Goal: Transaction & Acquisition: Subscribe to service/newsletter

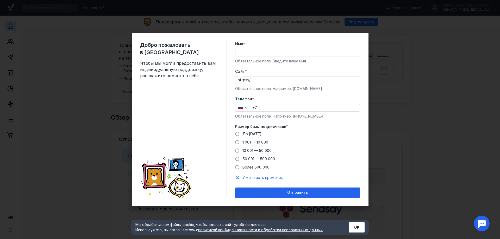
click at [257, 53] on input "Имя *" at bounding box center [297, 52] width 124 height 7
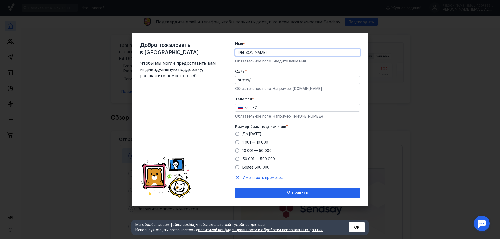
type input "[PERSON_NAME]"
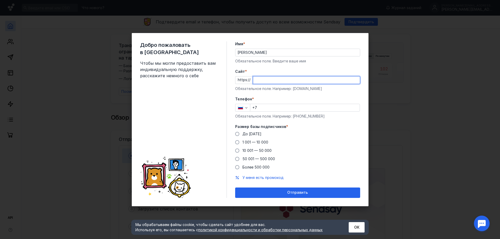
click at [270, 79] on input "Cайт *" at bounding box center [306, 80] width 107 height 7
click at [262, 90] on div "Cайт * https:// laku Обязательное поле. Например: [DOMAIN_NAME]" at bounding box center [297, 80] width 125 height 22
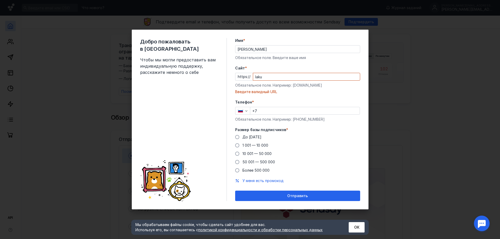
click at [271, 80] on div "laku" at bounding box center [306, 77] width 107 height 8
click at [271, 80] on input "laku" at bounding box center [306, 76] width 107 height 7
click at [276, 78] on input "laku" at bounding box center [306, 76] width 107 height 7
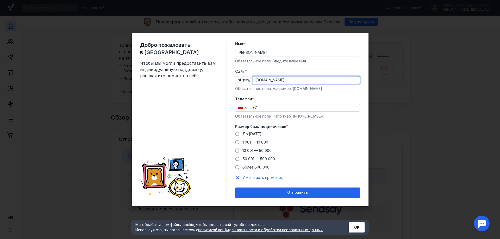
type input "[DOMAIN_NAME]"
click at [275, 91] on form "Имя * [PERSON_NAME] поле. Введите ваше имя [PERSON_NAME] * https:// [DOMAIN_NAM…" at bounding box center [297, 119] width 125 height 157
click at [269, 108] on input "+7" at bounding box center [304, 107] width 109 height 7
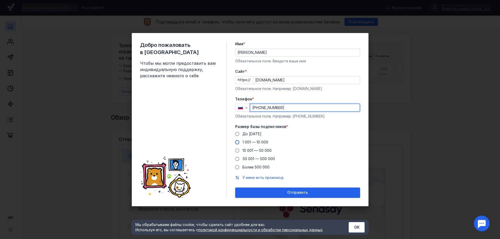
type input "[PHONE_NUMBER]"
click at [260, 141] on span "1 001 — 10 000" at bounding box center [255, 142] width 26 height 4
click at [0, 0] on input "1 001 — 10 000" at bounding box center [0, 0] width 0 height 0
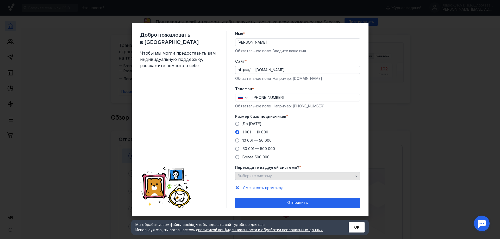
click at [266, 176] on span "Выберите систему" at bounding box center [255, 176] width 34 height 4
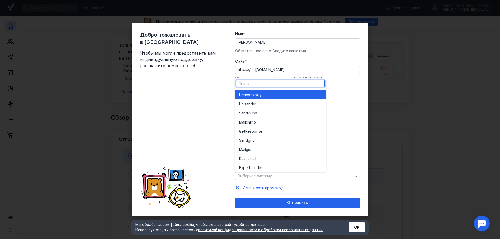
click at [261, 96] on span "перехожу" at bounding box center [253, 94] width 18 height 5
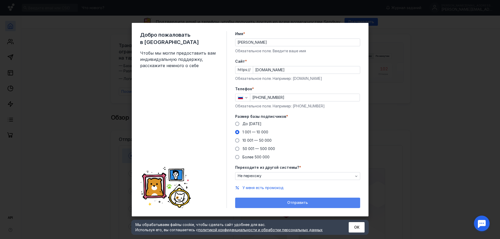
click at [300, 203] on span "Отправить" at bounding box center [297, 203] width 21 height 4
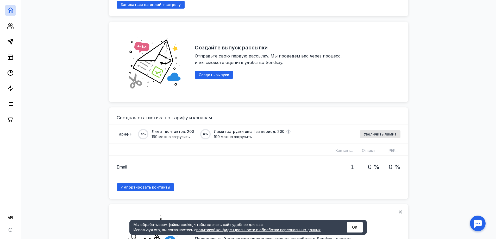
scroll to position [312, 0]
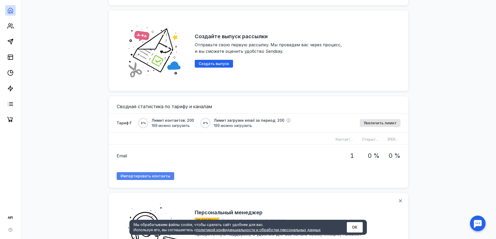
click at [155, 175] on span "Импортировать контакты" at bounding box center [146, 176] width 50 height 4
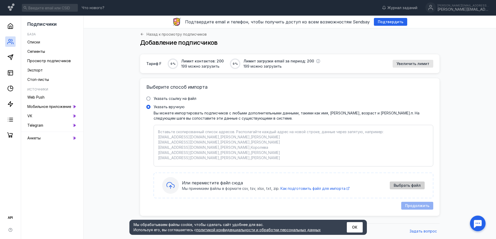
click at [420, 189] on div "Выбрать файл" at bounding box center [407, 186] width 35 height 8
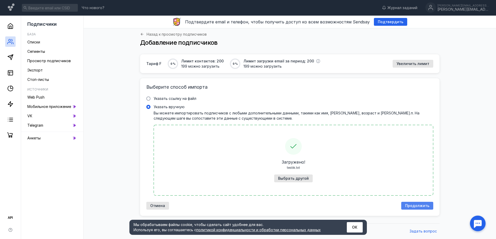
click at [415, 206] on span "Продолжить" at bounding box center [417, 206] width 24 height 4
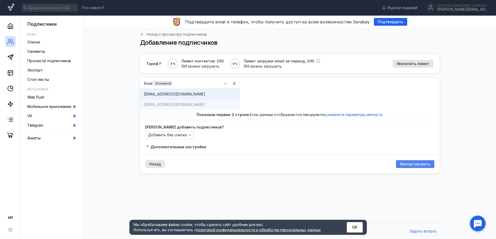
click at [415, 166] on span "Импортировать" at bounding box center [415, 164] width 30 height 4
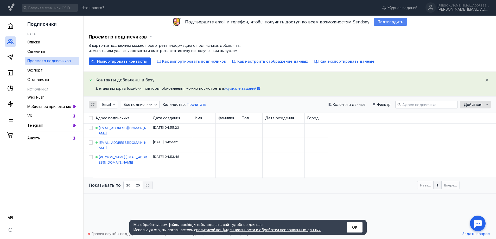
click at [389, 22] on span "Подтвердить" at bounding box center [391, 22] width 26 height 4
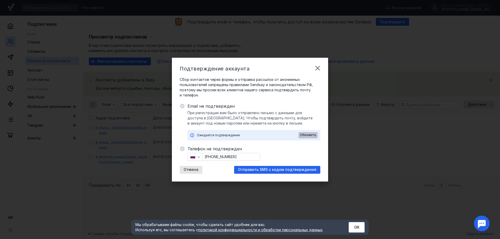
click at [307, 135] on span "Обновить" at bounding box center [308, 135] width 16 height 4
drag, startPoint x: 247, startPoint y: 155, endPoint x: 210, endPoint y: 156, distance: 36.5
click at [210, 156] on input "[PHONE_NUMBER]" at bounding box center [231, 156] width 57 height 7
paste input "[PHONE_NUMBER]"
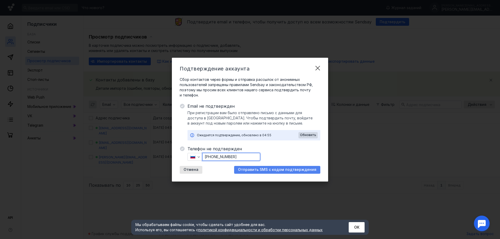
type input "[PHONE_NUMBER]"
click at [262, 171] on span "Отправить SMS с кодом подтверждения" at bounding box center [277, 170] width 78 height 4
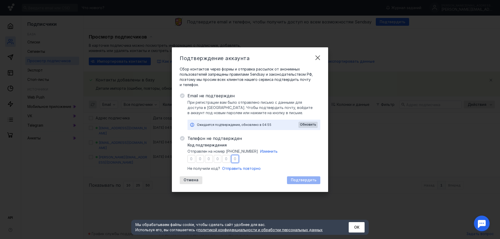
type input "6"
type input "8"
type input "1"
type input "8"
type input "9"
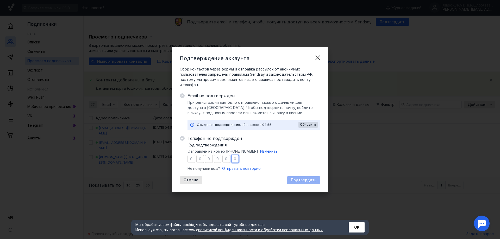
type input "8"
click at [311, 182] on span "Подтвердить" at bounding box center [304, 180] width 26 height 4
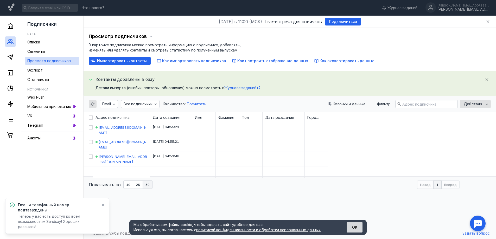
click at [355, 229] on button "ОК" at bounding box center [355, 227] width 16 height 10
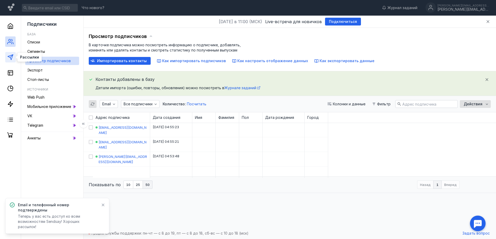
click at [12, 59] on icon at bounding box center [10, 57] width 6 height 6
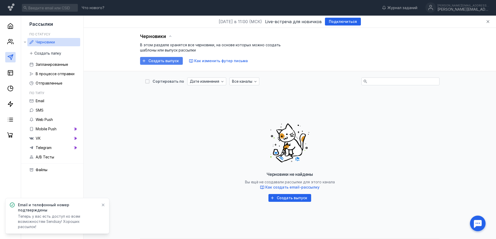
click at [163, 63] on span "Создать выпуск" at bounding box center [163, 61] width 30 height 4
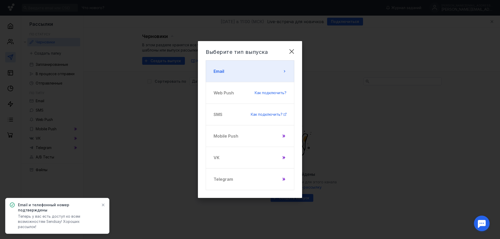
click at [234, 70] on button "Email" at bounding box center [250, 71] width 89 height 22
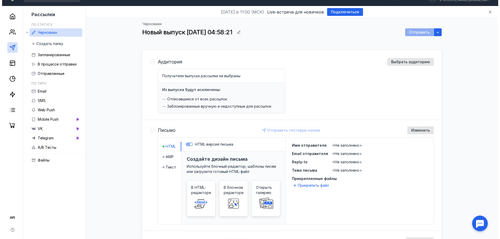
scroll to position [52, 0]
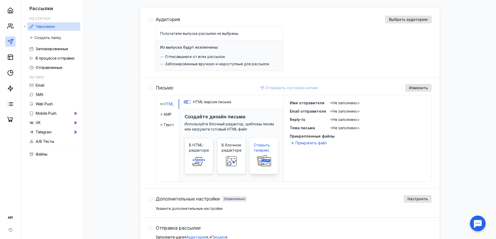
click at [260, 156] on rect at bounding box center [263, 161] width 17 height 12
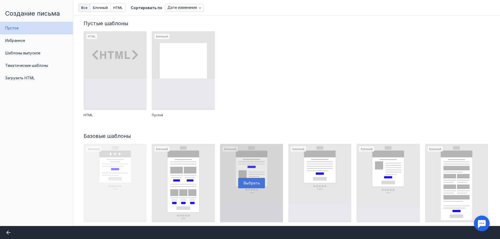
click at [254, 179] on div at bounding box center [251, 183] width 63 height 79
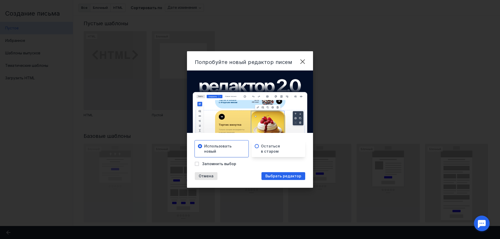
click at [268, 155] on div "Остаться в старом" at bounding box center [278, 149] width 54 height 17
click at [269, 173] on div "Выбрать редактор" at bounding box center [283, 176] width 44 height 8
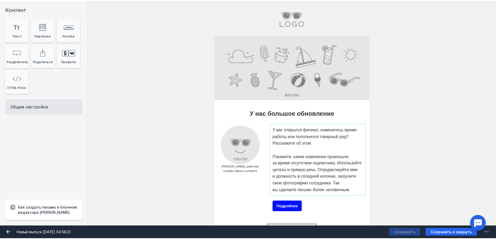
scroll to position [104, 0]
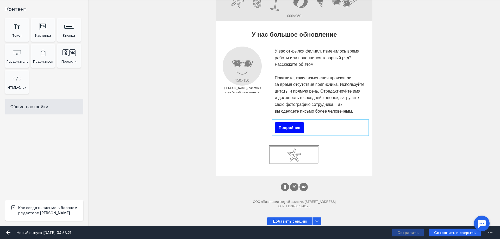
click at [313, 126] on div "Подробнее" at bounding box center [320, 127] width 94 height 13
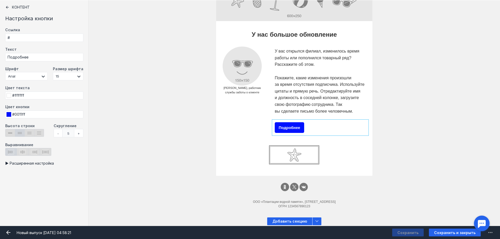
click at [313, 126] on div "Подробнее" at bounding box center [320, 127] width 94 height 13
click at [48, 59] on input "Подробнее" at bounding box center [44, 57] width 78 height 8
type input "KZKZKKZ"
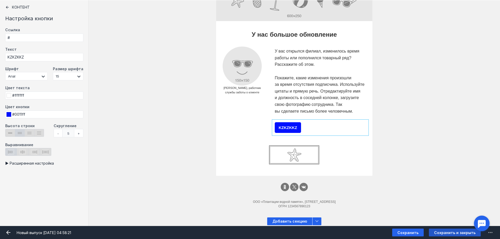
click at [438, 231] on span "Сохранить и закрыть" at bounding box center [454, 233] width 41 height 4
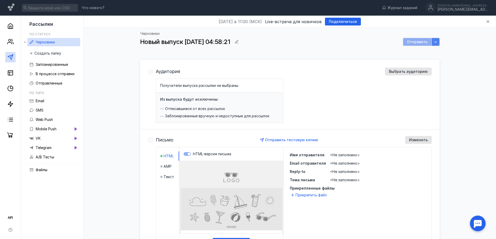
click at [435, 41] on icon "button" at bounding box center [435, 42] width 4 height 4
click at [313, 89] on div "Получатели выпуска рассылки не выбраны Из выпуска будут исключены: Отписавшиеся…" at bounding box center [294, 101] width 276 height 45
click at [155, 72] on div "Аудитория Выбрать аудиторию Получатели выпуска рассылки не выбраны Из выпуска б…" at bounding box center [289, 95] width 299 height 68
click at [152, 72] on icon at bounding box center [150, 71] width 5 height 5
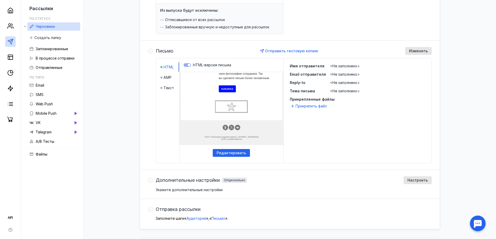
scroll to position [103, 0]
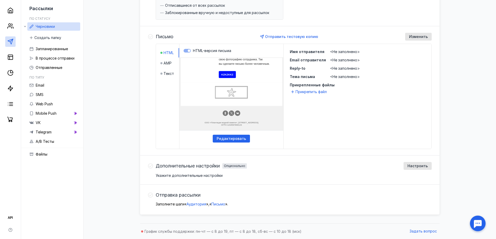
click at [152, 196] on icon at bounding box center [150, 195] width 5 height 5
click at [151, 195] on icon at bounding box center [150, 195] width 5 height 5
click at [199, 205] on span "Аудитория" at bounding box center [196, 204] width 20 height 4
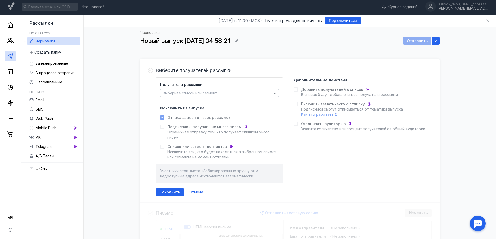
scroll to position [0, 0]
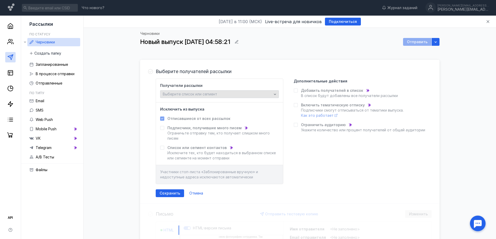
click at [211, 92] on span "Выберите список или сегмент" at bounding box center [190, 94] width 54 height 4
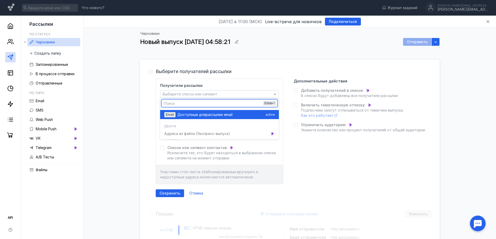
click at [207, 117] on span "рассылки email" at bounding box center [219, 114] width 27 height 5
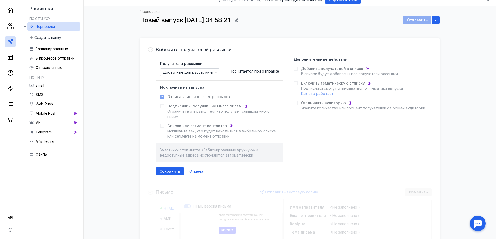
scroll to position [21, 0]
click at [176, 169] on div "Сохранить" at bounding box center [170, 172] width 28 height 8
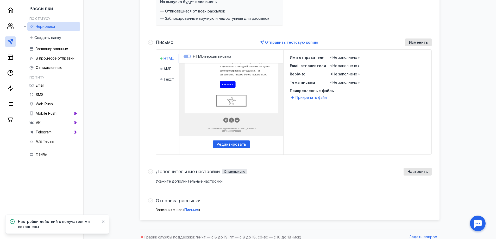
scroll to position [109, 0]
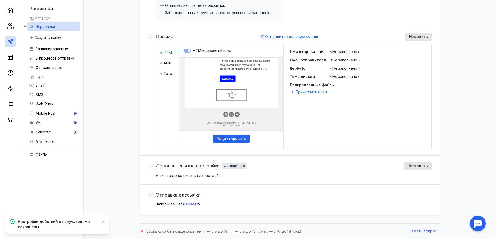
click at [196, 203] on span "Письмо" at bounding box center [191, 204] width 14 height 4
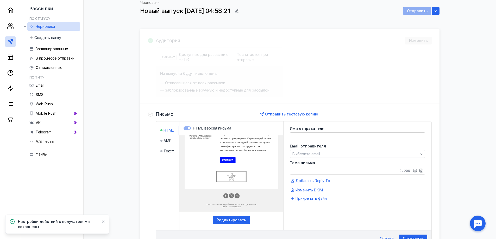
scroll to position [25, 0]
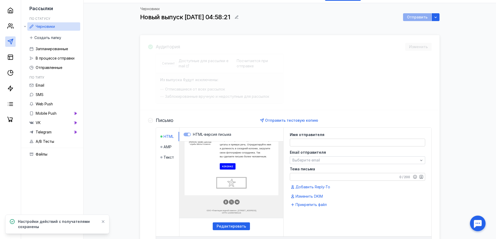
click at [302, 144] on textarea at bounding box center [357, 142] width 135 height 7
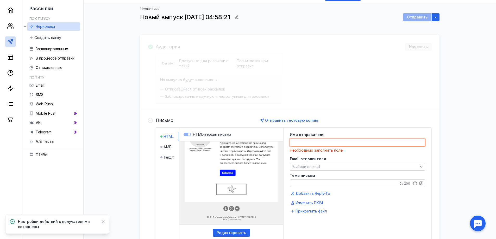
scroll to position [97, 0]
click at [326, 142] on textarea at bounding box center [357, 142] width 135 height 7
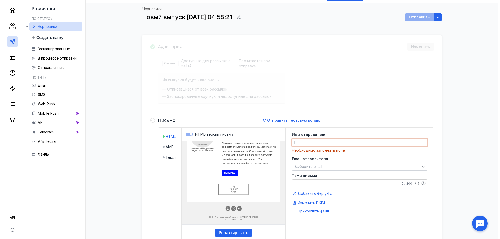
scroll to position [103, 0]
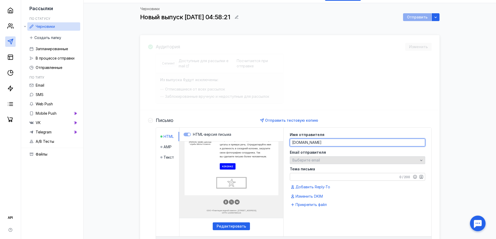
type textarea "[DOMAIN_NAME]"
click at [324, 161] on div "Выберите email" at bounding box center [355, 160] width 128 height 4
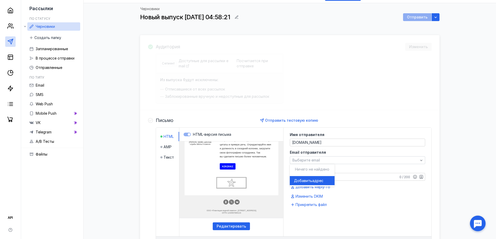
click at [313, 181] on span "адрес" at bounding box center [317, 180] width 11 height 5
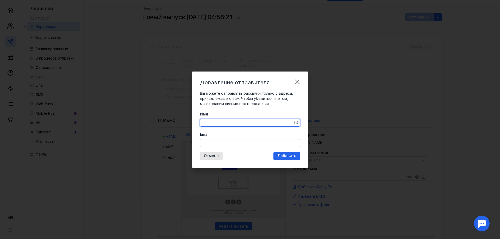
click at [245, 121] on textarea "Имя" at bounding box center [249, 122] width 99 height 7
click at [230, 143] on input "Email" at bounding box center [249, 143] width 99 height 7
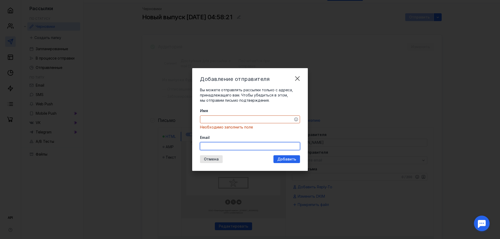
paste input "[PERSON_NAME][EMAIL_ADDRESS][DOMAIN_NAME]"
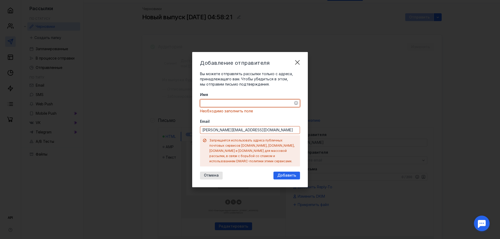
click at [237, 118] on div "Имя Необходимо заполнить поле Email [PERSON_NAME][EMAIL_ADDRESS][DOMAIN_NAME] З…" at bounding box center [250, 129] width 100 height 74
drag, startPoint x: 235, startPoint y: 132, endPoint x: 252, endPoint y: 130, distance: 16.8
click at [252, 130] on input "[PERSON_NAME][EMAIL_ADDRESS][DOMAIN_NAME]" at bounding box center [249, 130] width 99 height 7
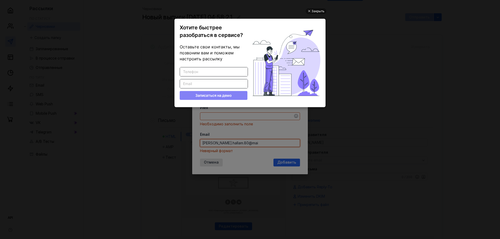
scroll to position [0, 0]
click at [310, 9] on div "Закрыть" at bounding box center [316, 11] width 21 height 6
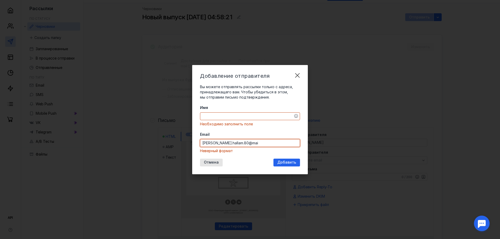
drag, startPoint x: 247, startPoint y: 141, endPoint x: 258, endPoint y: 143, distance: 11.8
click at [236, 143] on input "[PERSON_NAME].hallam.80@mai" at bounding box center [249, 143] width 99 height 7
click at [260, 143] on input "[PERSON_NAME].hallam.80@mai" at bounding box center [249, 143] width 99 height 7
click at [286, 162] on span "Добавить" at bounding box center [286, 162] width 19 height 4
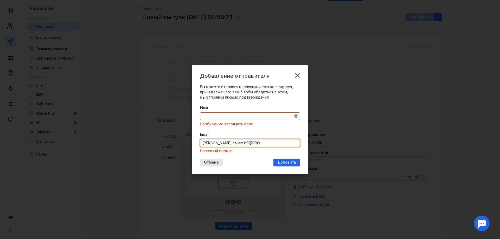
click at [256, 145] on input "[PERSON_NAME].hallam.80@PRO" at bounding box center [249, 143] width 99 height 7
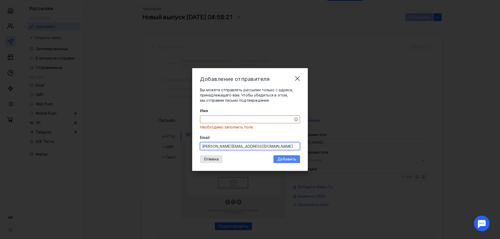
type input "[PERSON_NAME][EMAIL_ADDRESS][DOMAIN_NAME]"
click at [288, 160] on span "Добавить" at bounding box center [286, 159] width 19 height 4
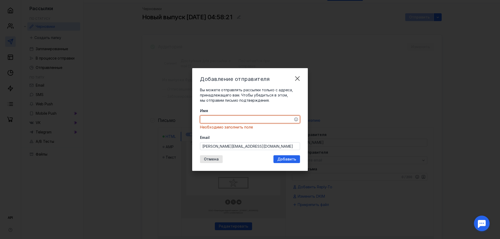
click at [226, 122] on textarea "Имя" at bounding box center [249, 119] width 99 height 7
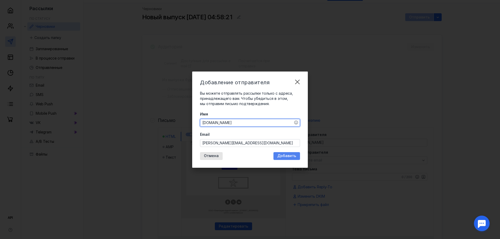
type textarea "[DOMAIN_NAME]"
click at [288, 155] on span "Добавить" at bounding box center [286, 156] width 19 height 4
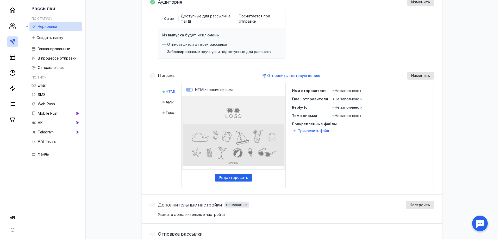
scroll to position [78, 0]
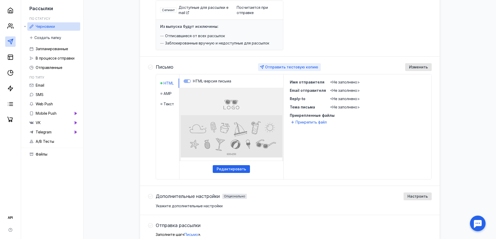
click at [306, 68] on span "Отправить тестовую копию" at bounding box center [291, 67] width 53 height 4
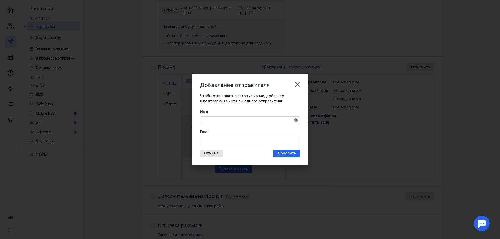
click at [248, 122] on textarea "Имя" at bounding box center [249, 120] width 99 height 7
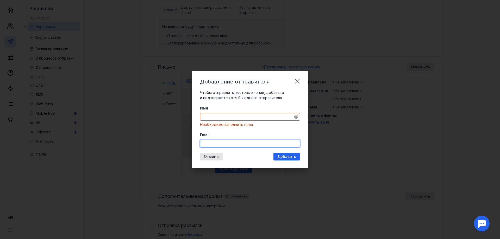
click at [233, 139] on div "Email" at bounding box center [250, 140] width 100 height 15
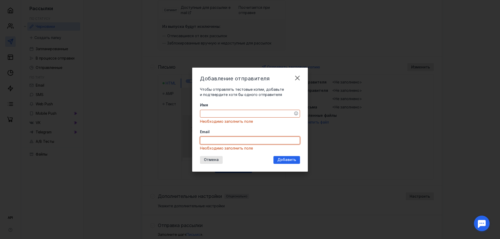
paste input "[EMAIL_ADDRESS][DOMAIN_NAME]"
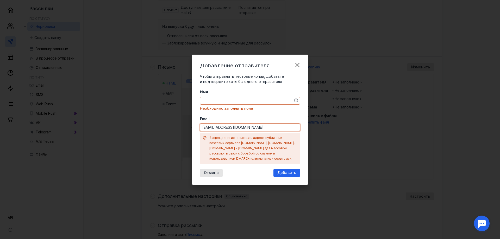
click at [263, 131] on input "[EMAIL_ADDRESS][DOMAIN_NAME]" at bounding box center [249, 127] width 99 height 7
paste input "[EMAIL_ADDRESS][DOMAIN_NAME]"
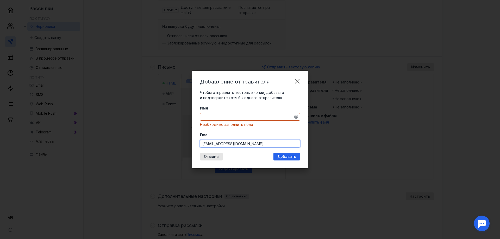
type input "[EMAIL_ADDRESS][DOMAIN_NAME]"
click at [245, 116] on textarea "Имя" at bounding box center [249, 116] width 99 height 7
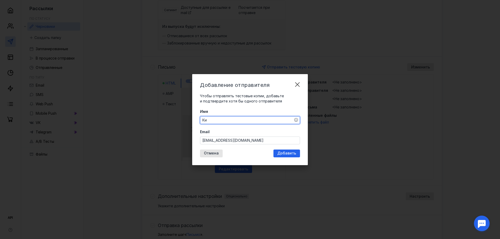
type textarea "[PERSON_NAME]"
type textarea "[DOMAIN_NAME]"
click at [293, 153] on span "Добавить" at bounding box center [286, 153] width 19 height 4
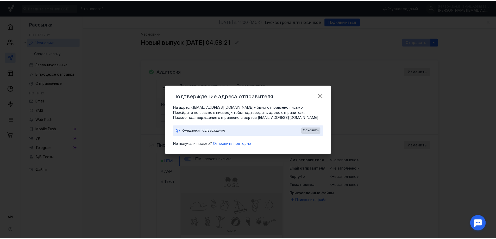
scroll to position [0, 0]
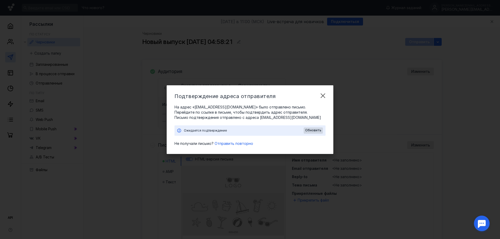
click at [215, 126] on div "Ожидается подтверждение Обновить" at bounding box center [249, 130] width 151 height 10
click at [285, 137] on div "На адрес «[EMAIL_ADDRESS][DOMAIN_NAME]» было отправлено письмо. Перейдите по сс…" at bounding box center [249, 126] width 151 height 42
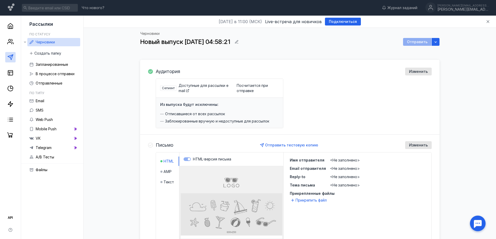
click at [417, 40] on div "Отправить" at bounding box center [417, 42] width 28 height 8
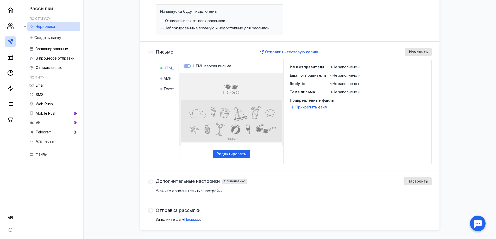
scroll to position [104, 0]
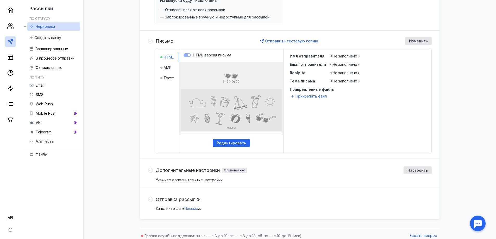
click at [194, 207] on span "Письмо" at bounding box center [191, 208] width 14 height 4
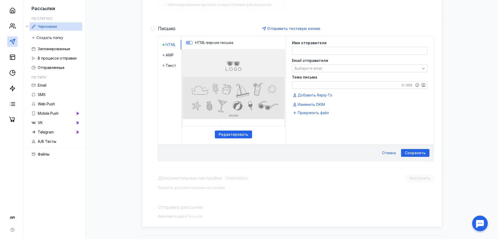
scroll to position [77, 0]
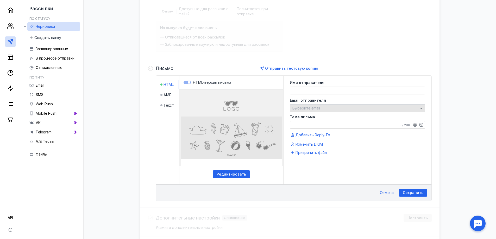
click at [324, 109] on div "Выберите email" at bounding box center [355, 108] width 128 height 4
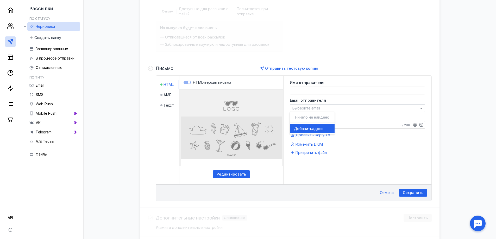
click at [319, 130] on span "адрес" at bounding box center [317, 128] width 11 height 5
click at [314, 91] on textarea at bounding box center [357, 90] width 135 height 7
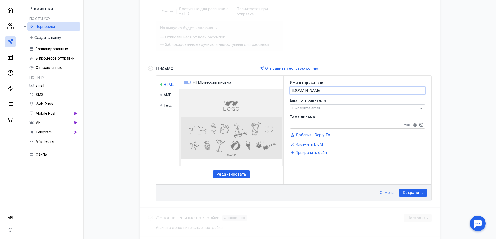
type textarea "[DOMAIN_NAME]"
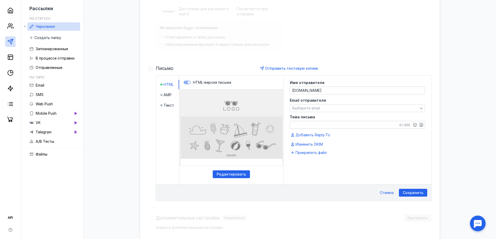
drag, startPoint x: 317, startPoint y: 101, endPoint x: 317, endPoint y: 103, distance: 2.7
click at [317, 101] on span "Email отправителя" at bounding box center [308, 101] width 36 height 4
click at [317, 103] on div "Email отправителя Выберите email" at bounding box center [357, 106] width 135 height 14
click at [317, 105] on div "Выберите email" at bounding box center [357, 108] width 135 height 8
click at [309, 128] on span "Добавить" at bounding box center [303, 128] width 18 height 5
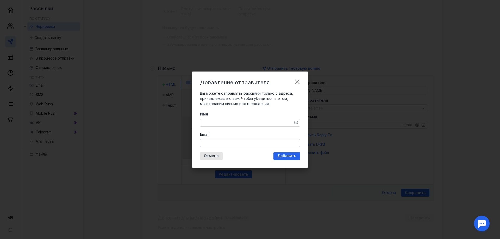
drag, startPoint x: 239, startPoint y: 116, endPoint x: 238, endPoint y: 123, distance: 7.3
click at [239, 116] on label "Имя" at bounding box center [250, 114] width 100 height 5
click at [239, 119] on textarea "Имя" at bounding box center [249, 122] width 99 height 7
click at [232, 142] on div at bounding box center [250, 143] width 100 height 8
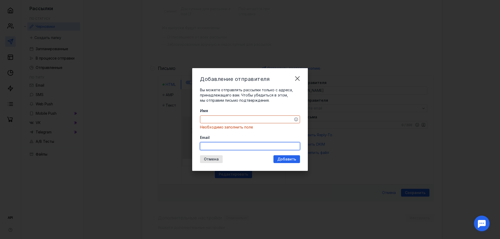
paste input "[URL][DOMAIN_NAME]"
click at [231, 122] on div "Имя Необходимо заполнить поле" at bounding box center [250, 119] width 100 height 22
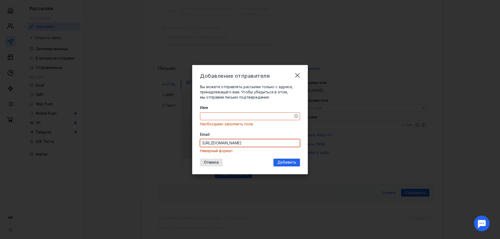
click at [237, 144] on input "[URL][DOMAIN_NAME]" at bounding box center [249, 143] width 99 height 7
paste input "[EMAIL_ADDRESS][DOMAIN_NAME]"
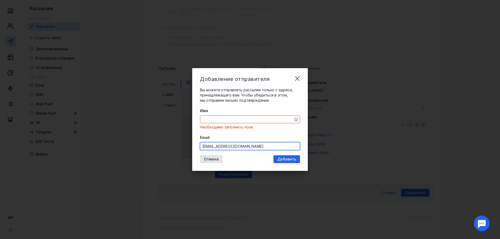
type input "[EMAIL_ADDRESS][DOMAIN_NAME]"
click at [236, 118] on textarea "Имя" at bounding box center [249, 119] width 99 height 7
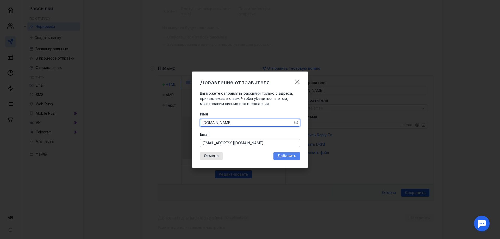
type textarea "[DOMAIN_NAME]"
click at [289, 155] on span "Добавить" at bounding box center [286, 156] width 19 height 4
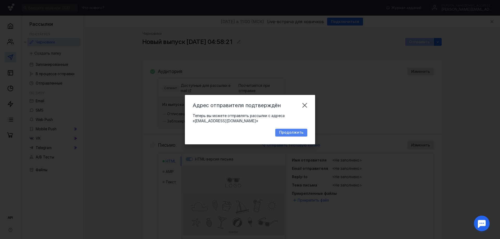
click at [294, 133] on span "Продолжить" at bounding box center [291, 132] width 24 height 4
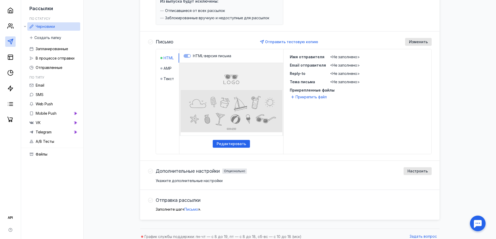
scroll to position [109, 0]
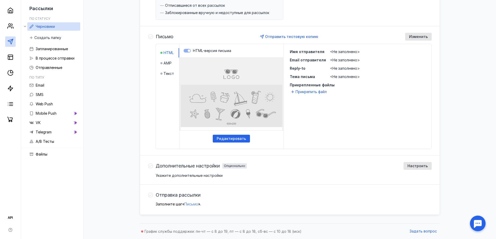
click at [192, 204] on span "Письмо" at bounding box center [191, 204] width 14 height 4
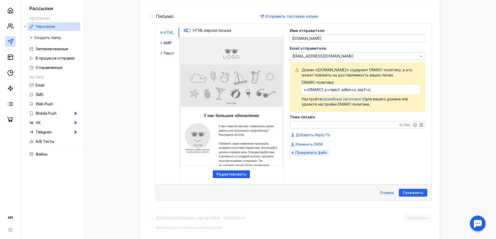
scroll to position [135, 0]
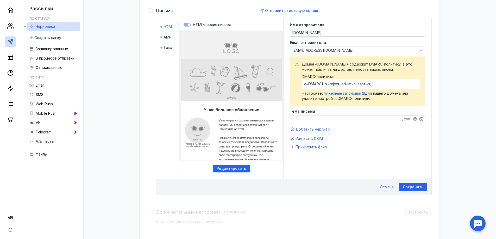
click at [334, 118] on textarea "Тема письма" at bounding box center [357, 119] width 135 height 7
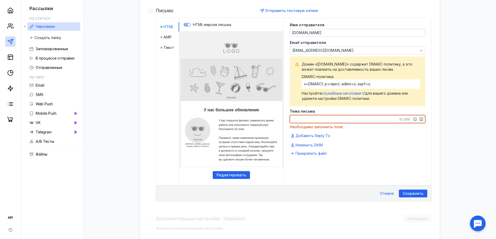
click at [344, 100] on span "Настройте служебные заголовки для вашего домена или удалите настройки DMARC-пол…" at bounding box center [361, 96] width 118 height 10
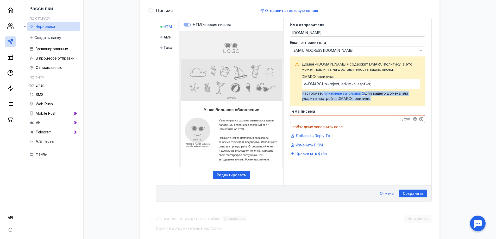
click at [344, 100] on span "Настройте служебные заголовки для вашего домена или удалите настройки DMARC-пол…" at bounding box center [361, 96] width 118 height 10
drag, startPoint x: 336, startPoint y: 98, endPoint x: 373, endPoint y: 98, distance: 36.7
click at [373, 98] on span "Настройте служебные заголовки для вашего домена или удалите настройки DMARC-пол…" at bounding box center [361, 96] width 118 height 10
copy span "DMARC-политики."
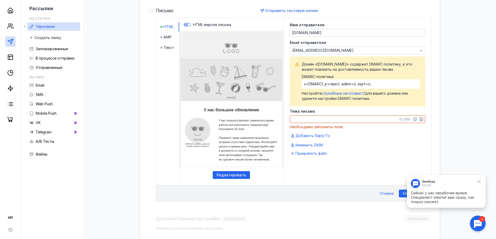
scroll to position [0, 0]
click at [310, 121] on textarea "Тема письма" at bounding box center [357, 119] width 135 height 7
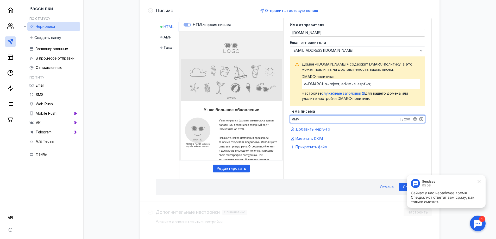
type textarea "амм"
click at [375, 155] on div "Имя отправителя [DOMAIN_NAME] Email отправителя [EMAIL_ADDRESS][DOMAIN_NAME] [P…" at bounding box center [357, 89] width 148 height 143
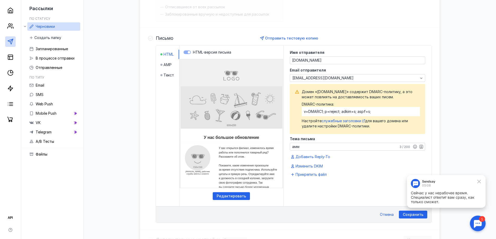
scroll to position [109, 0]
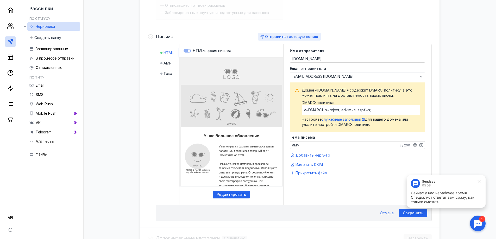
click at [302, 37] on span "Отправить тестовую копию" at bounding box center [291, 36] width 53 height 4
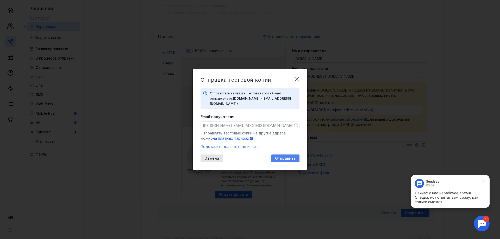
click at [283, 156] on span "Отправить" at bounding box center [285, 158] width 21 height 4
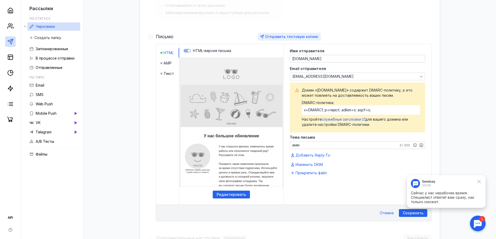
click at [293, 36] on span "Отправить тестовую копию" at bounding box center [291, 36] width 53 height 4
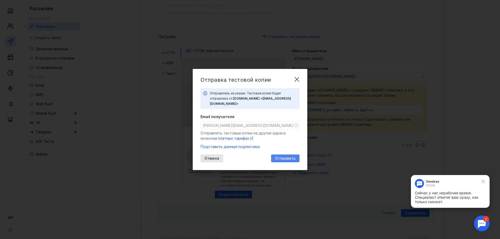
click at [280, 156] on span "Отправить" at bounding box center [285, 158] width 21 height 4
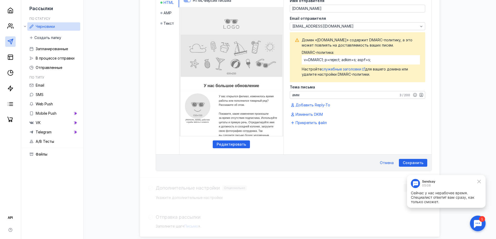
scroll to position [161, 0]
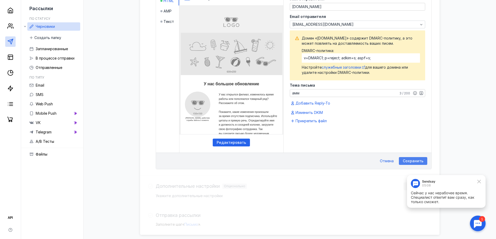
click at [410, 161] on span "Сохранить" at bounding box center [413, 161] width 21 height 4
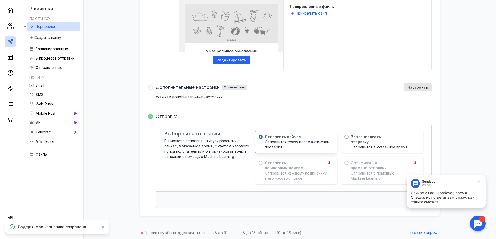
scroll to position [188, 0]
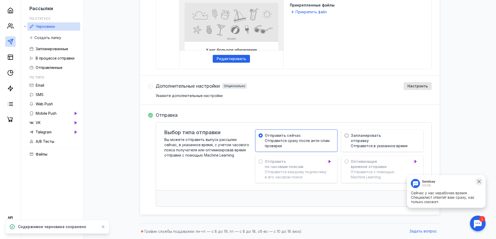
click at [476, 182] on button at bounding box center [479, 182] width 8 height 8
click at [473, 222] on div at bounding box center [478, 224] width 16 height 16
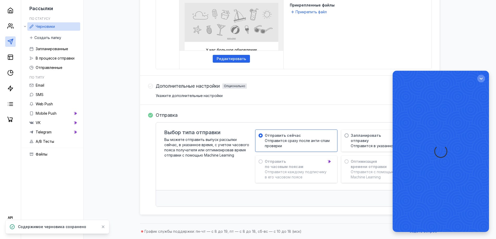
scroll to position [0, 0]
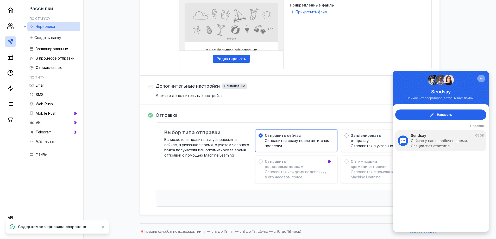
click at [480, 76] on div "button" at bounding box center [480, 78] width 5 height 5
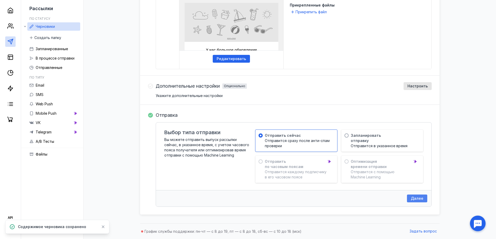
click at [410, 198] on div "Далее" at bounding box center [417, 199] width 18 height 4
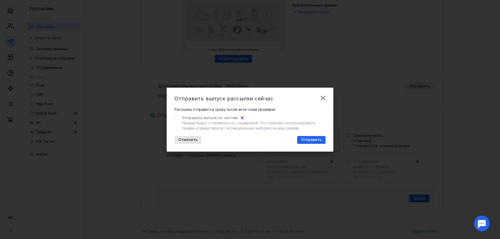
click at [204, 120] on span "Отправить выпуск по частям" at bounding box center [210, 117] width 56 height 5
click at [178, 119] on icon at bounding box center [177, 118] width 4 height 4
click at [318, 141] on span "Отправить" at bounding box center [311, 140] width 21 height 4
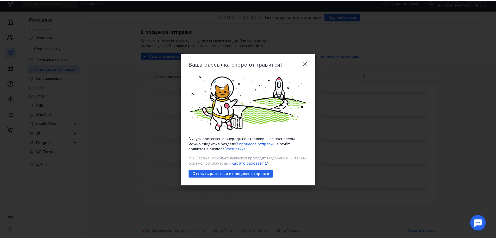
scroll to position [5, 0]
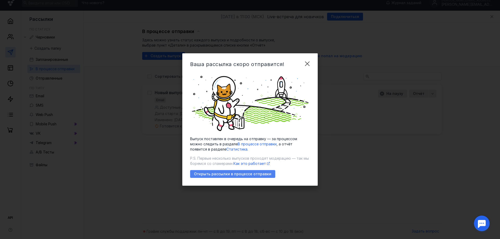
click at [263, 172] on span "Открыть рассылки в процессе отправки" at bounding box center [232, 174] width 77 height 4
